Goal: Task Accomplishment & Management: Use online tool/utility

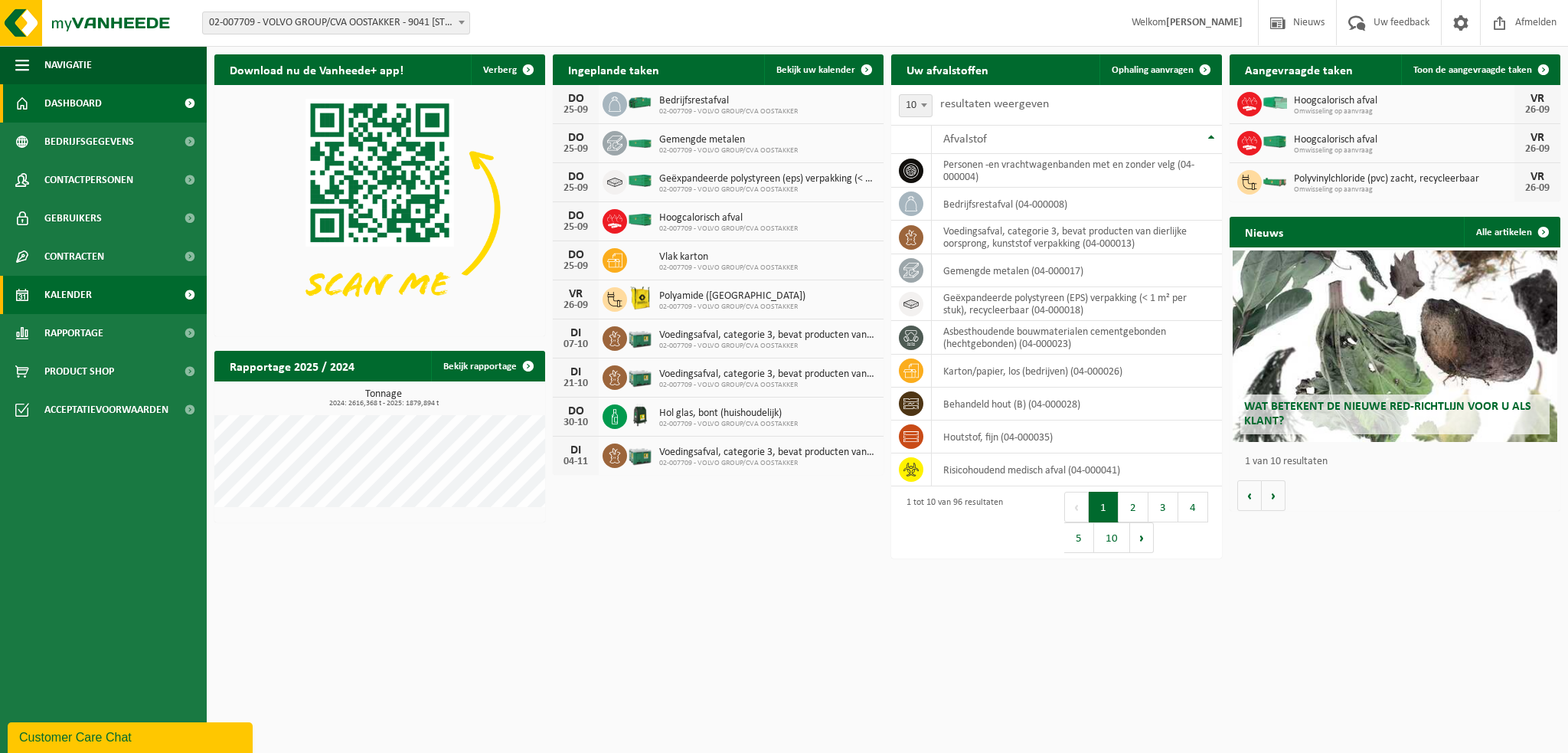
click at [96, 294] on link "Kalender" at bounding box center [103, 294] width 207 height 38
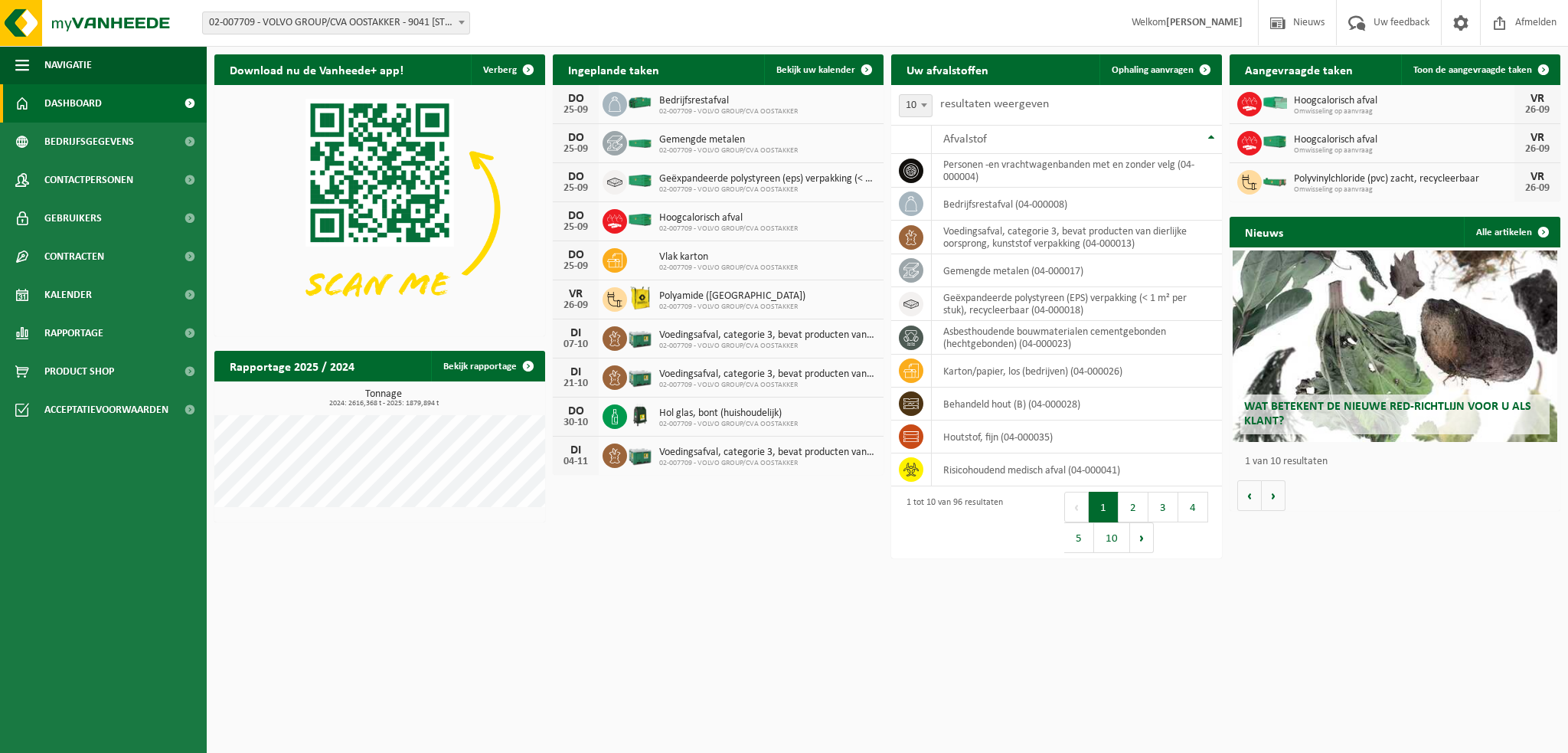
click at [85, 298] on span "Kalender" at bounding box center [68, 294] width 48 height 38
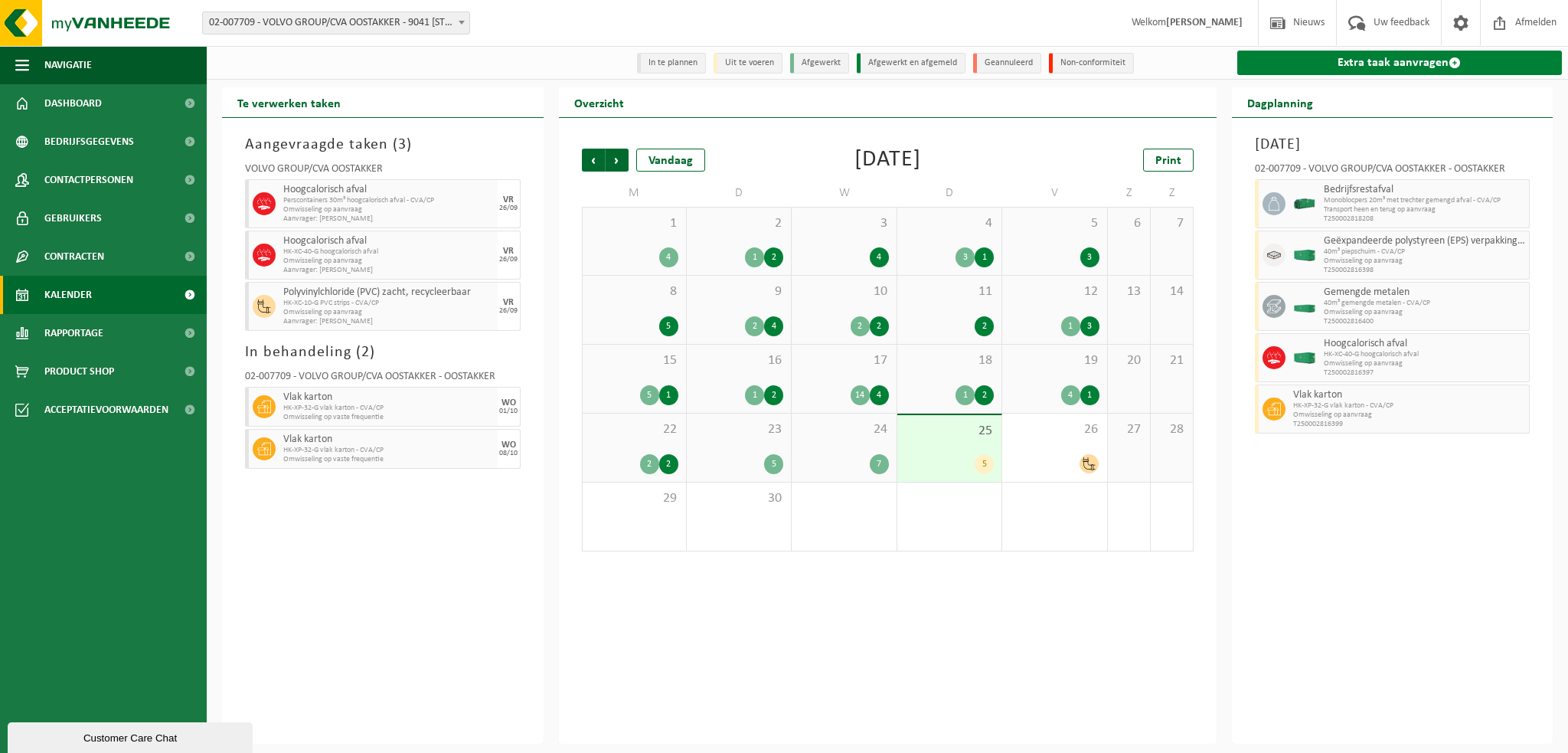
click at [1303, 65] on link "Extra taak aanvragen" at bounding box center [1399, 62] width 325 height 24
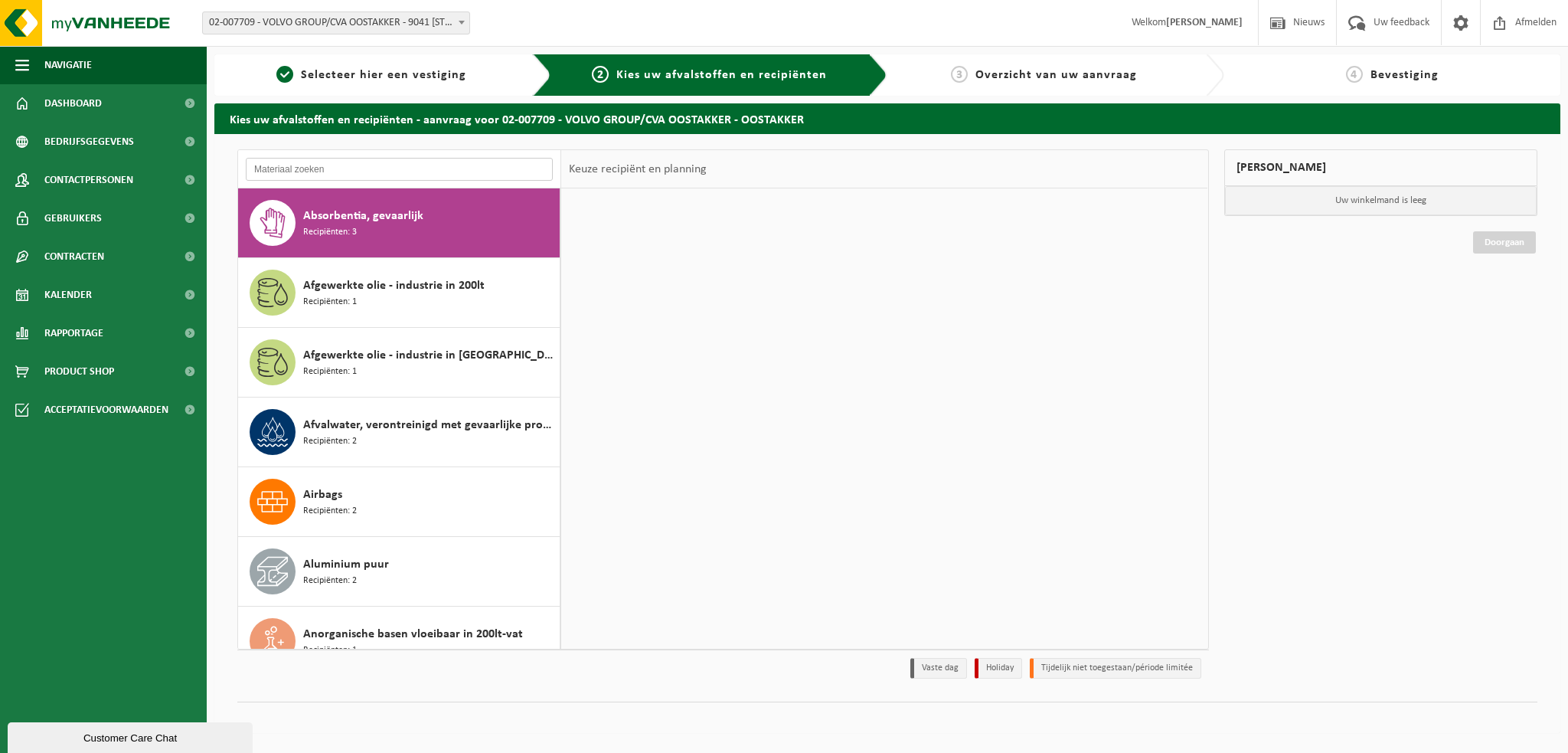
click at [334, 169] on input "text" at bounding box center [399, 169] width 307 height 23
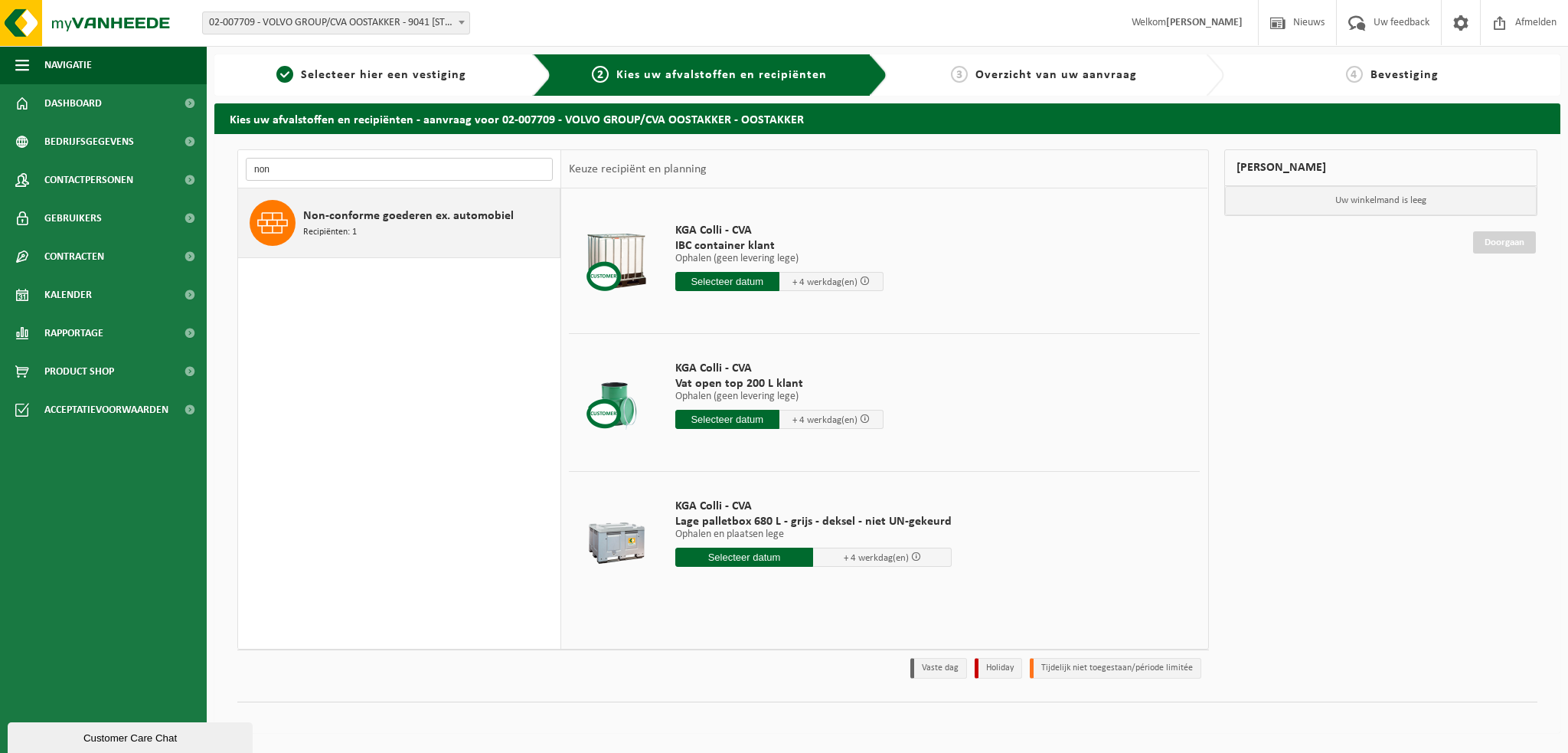
type input "non"
click at [351, 227] on span "Recipiënten: 1" at bounding box center [329, 232] width 53 height 15
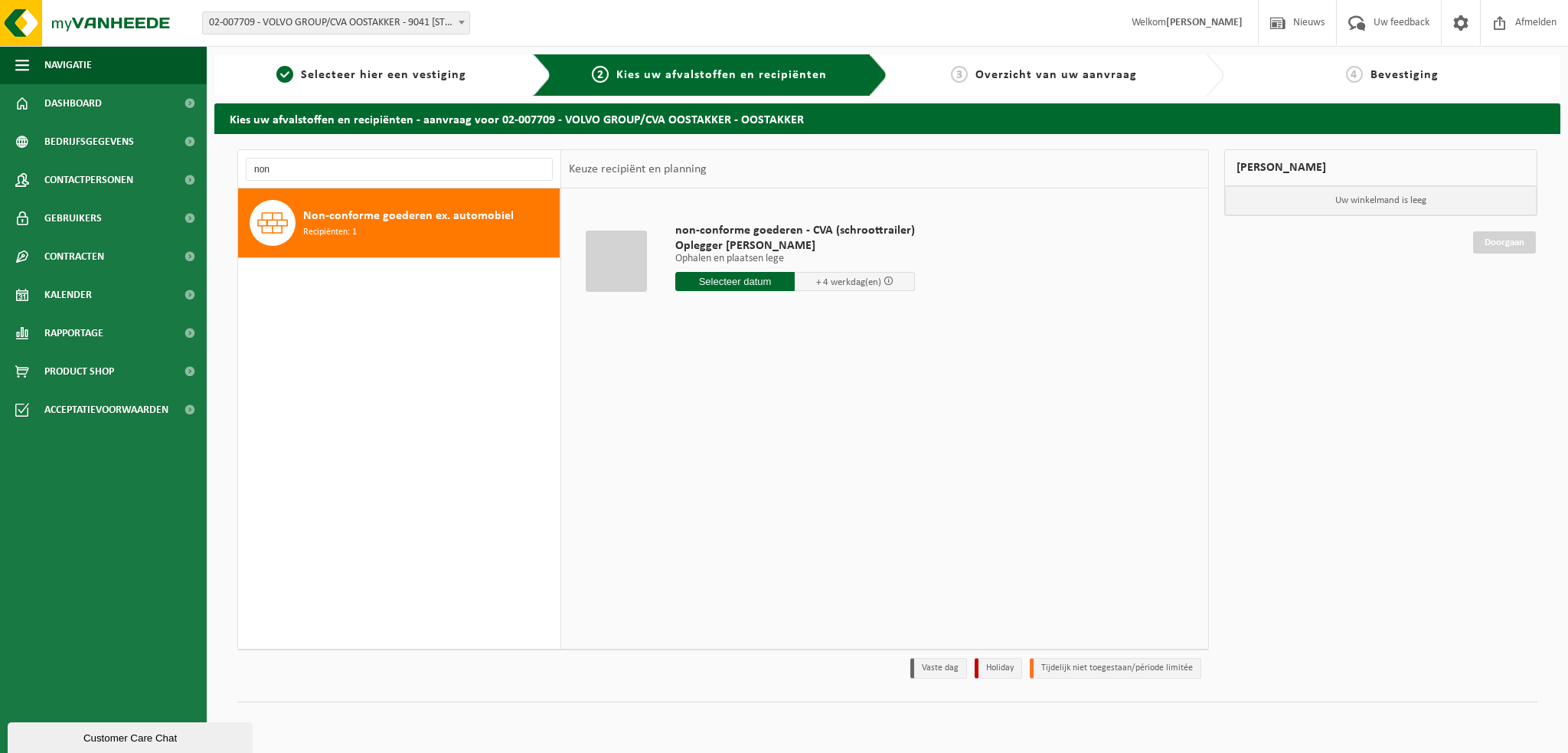
click at [738, 280] on input "text" at bounding box center [735, 282] width 120 height 19
click at [684, 467] on div "29" at bounding box center [690, 465] width 27 height 24
type input "Van 2025-09-29"
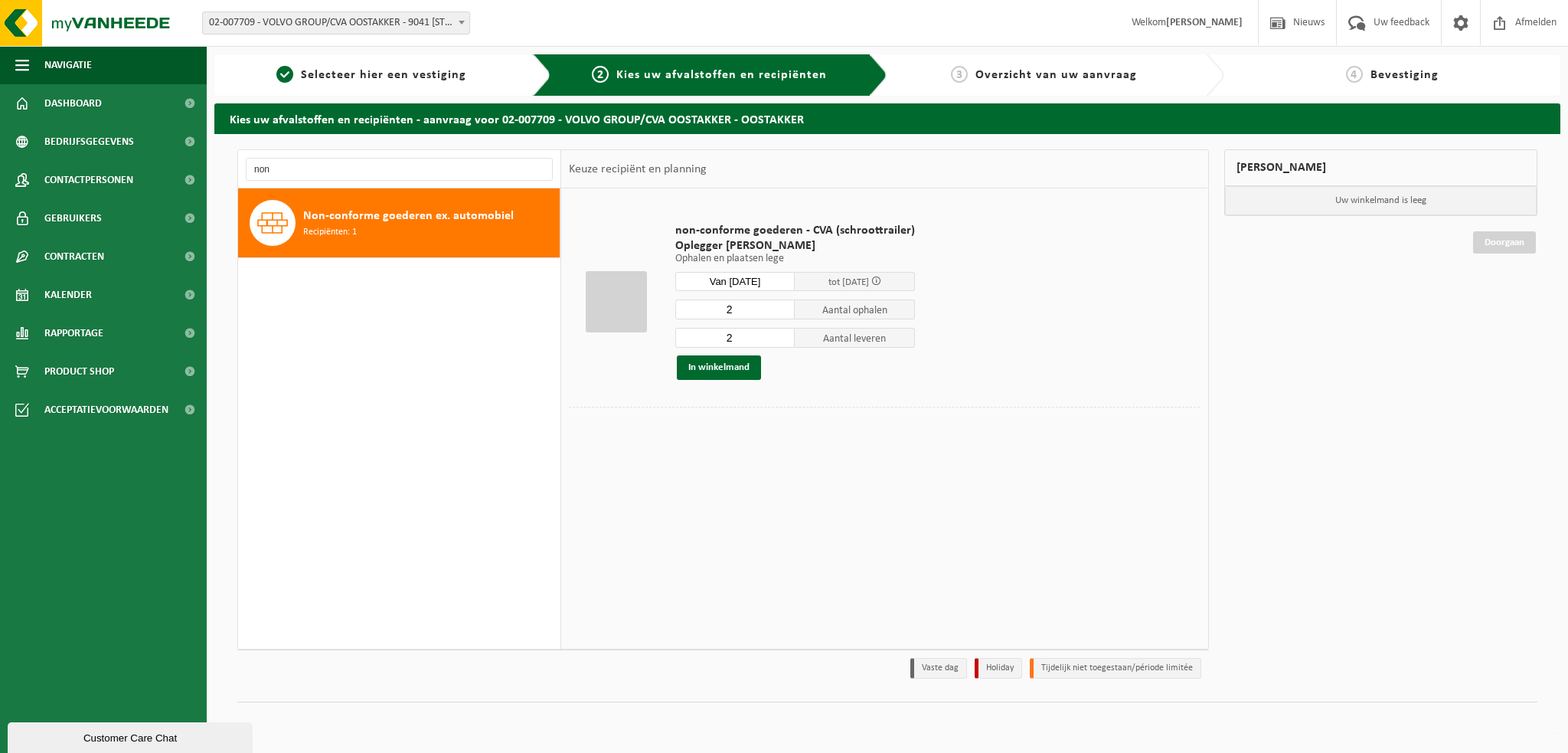
click at [749, 311] on input "2" at bounding box center [735, 309] width 120 height 19
type input "1"
click at [736, 337] on input "2" at bounding box center [735, 337] width 120 height 19
type input "1"
click at [723, 367] on button "In winkelmand" at bounding box center [719, 367] width 85 height 24
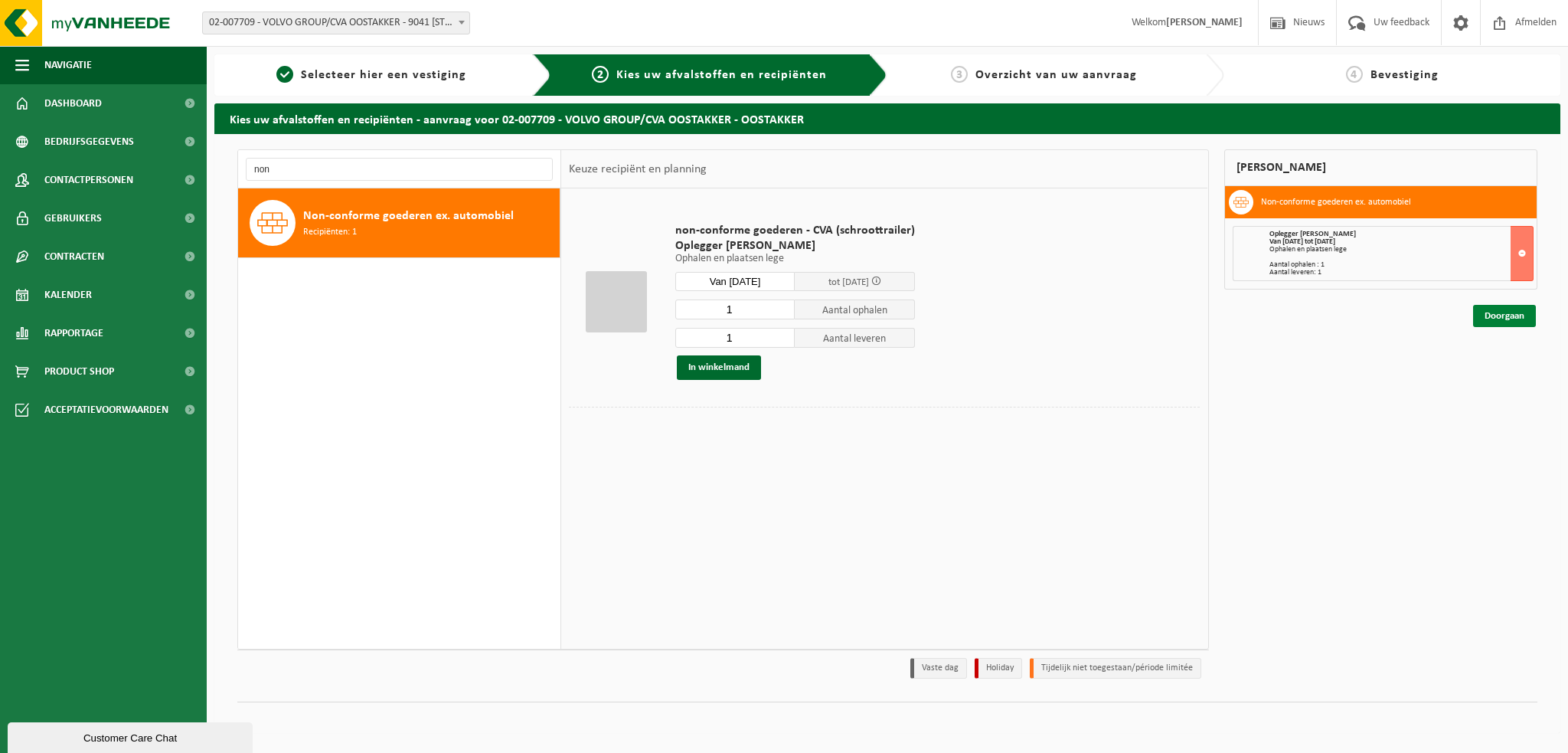
click at [1509, 312] on link "Doorgaan" at bounding box center [1504, 316] width 63 height 22
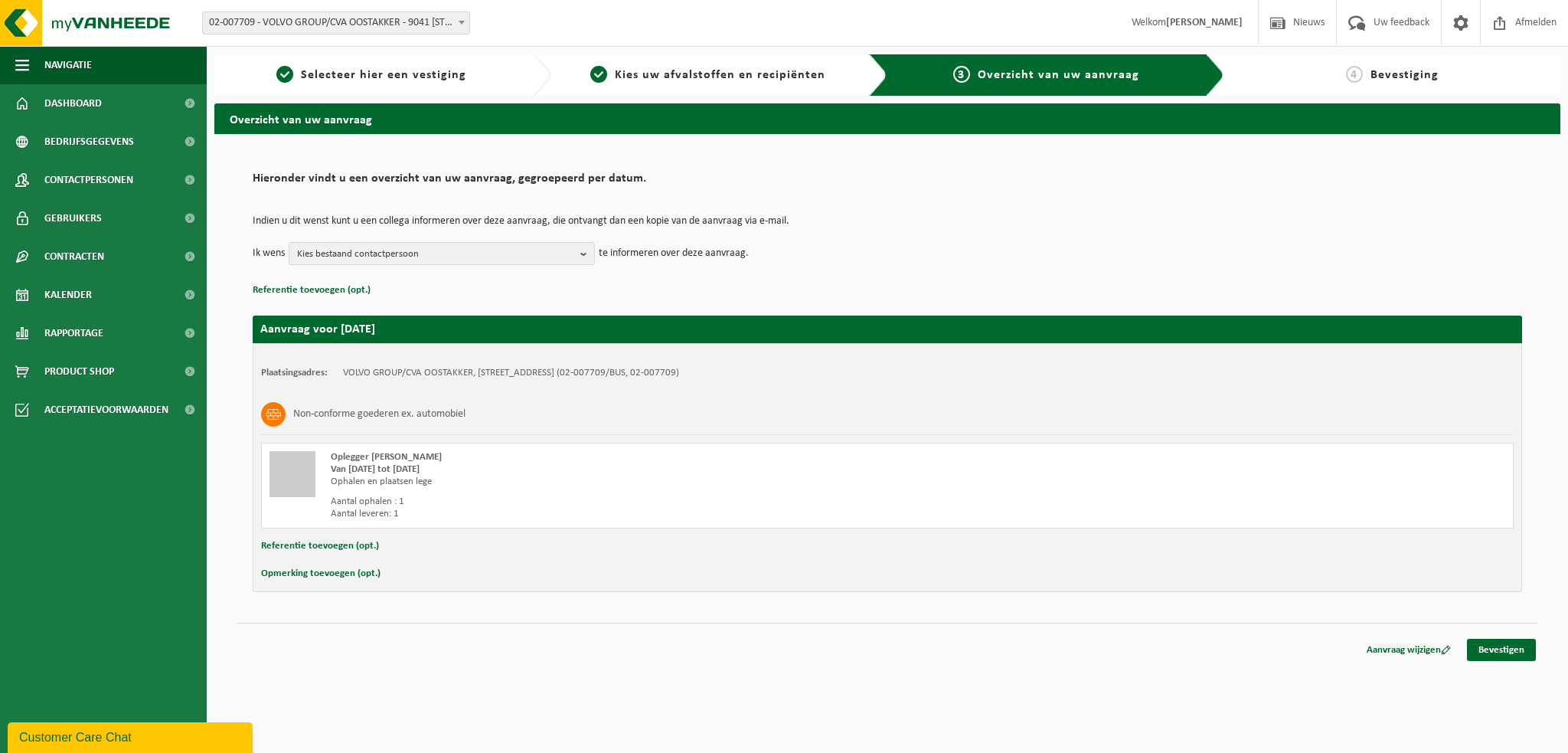
click at [307, 575] on button "Opmerking toevoegen (opt.)" at bounding box center [321, 573] width 119 height 19
click at [382, 567] on input "text" at bounding box center [917, 575] width 1162 height 23
type input "nrpl: Q_AED_640"
click at [1489, 646] on link "Bevestigen" at bounding box center [1501, 652] width 69 height 22
